Goal: Transaction & Acquisition: Download file/media

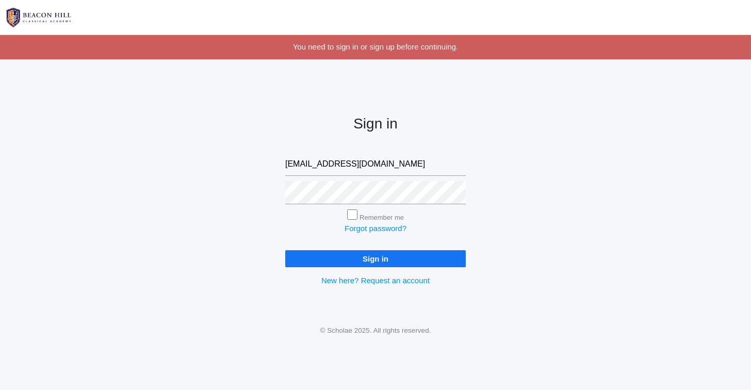
type input "alyssafpedrick@gmail.com"
click at [285, 250] on input "Sign in" at bounding box center [375, 258] width 181 height 17
click at [354, 219] on input "Remember me" at bounding box center [352, 215] width 10 height 10
checkbox input "true"
click at [349, 258] on input "Sign in" at bounding box center [375, 258] width 181 height 17
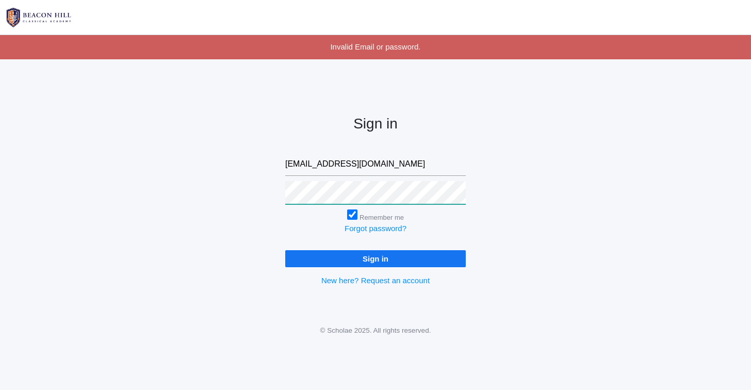
click at [285, 250] on input "Sign in" at bounding box center [375, 258] width 181 height 17
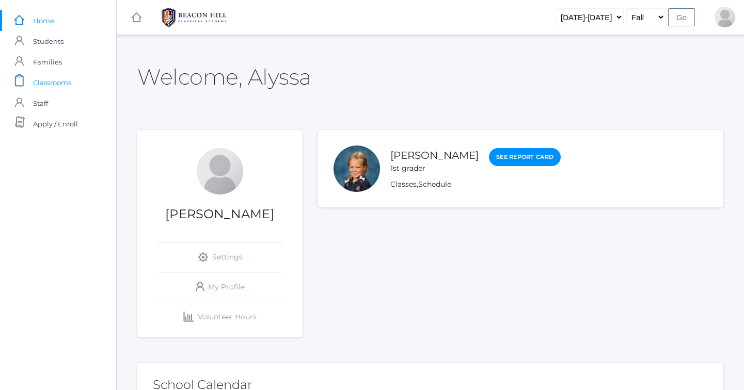
click at [62, 84] on span "Classrooms" at bounding box center [52, 82] width 38 height 21
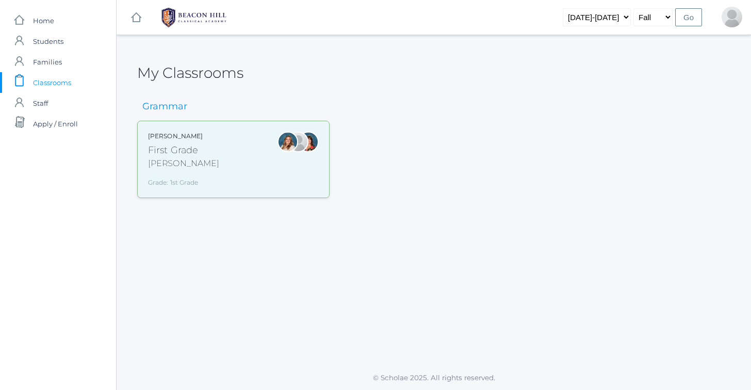
click at [182, 150] on div "First Grade" at bounding box center [183, 150] width 71 height 14
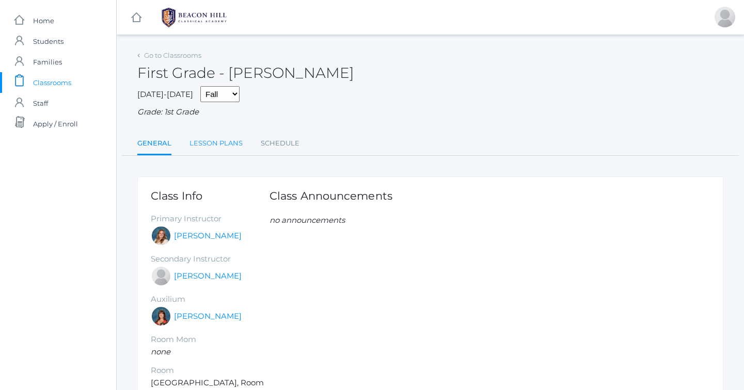
click at [227, 147] on link "Lesson Plans" at bounding box center [215, 143] width 53 height 21
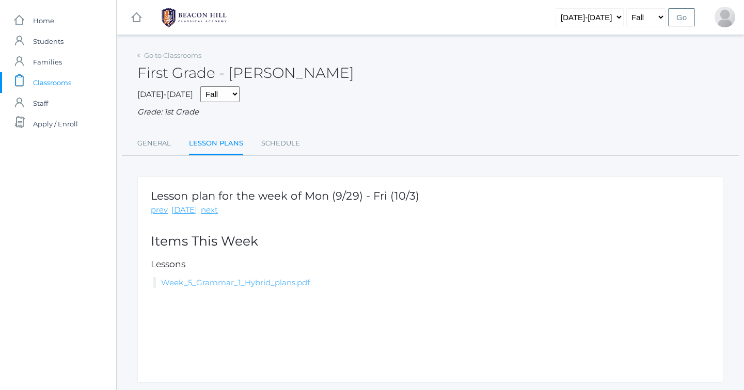
click at [207, 283] on link "Week_5_Grammar_1_Hybrid_plans.pdf" at bounding box center [235, 283] width 149 height 10
